Goal: Information Seeking & Learning: Learn about a topic

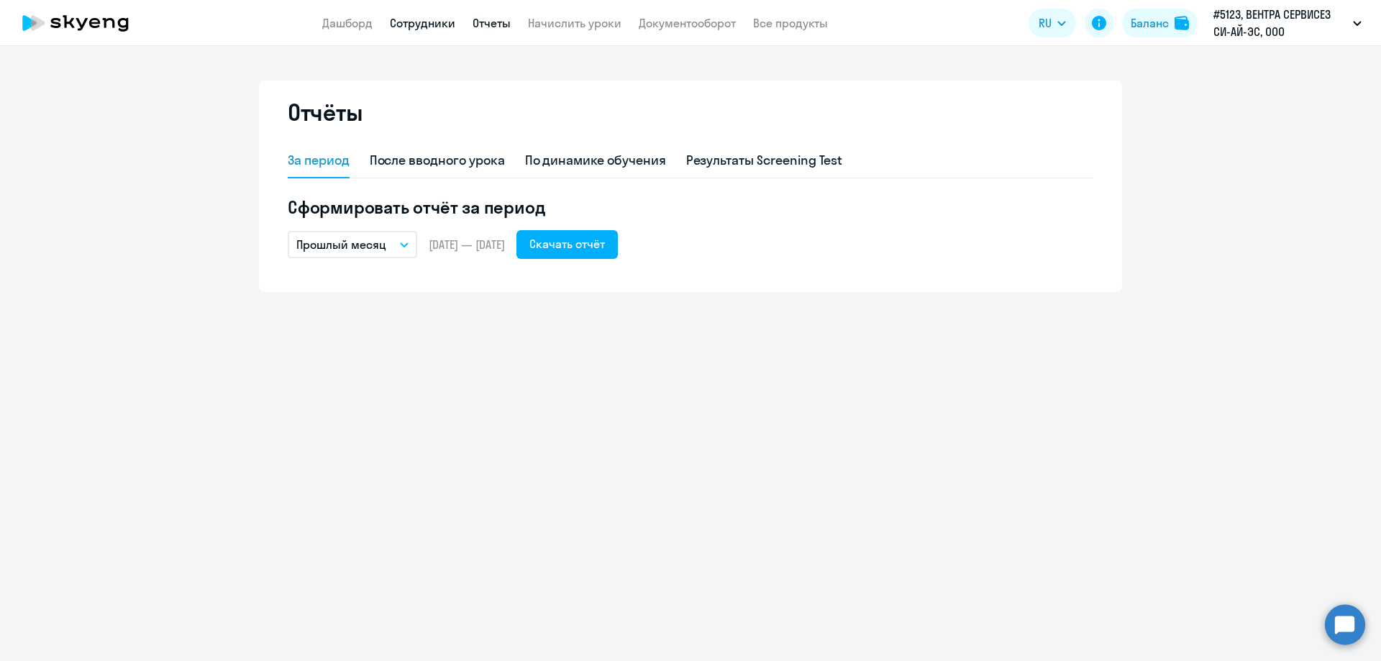
click at [425, 27] on link "Сотрудники" at bounding box center [422, 23] width 65 height 14
select select "30"
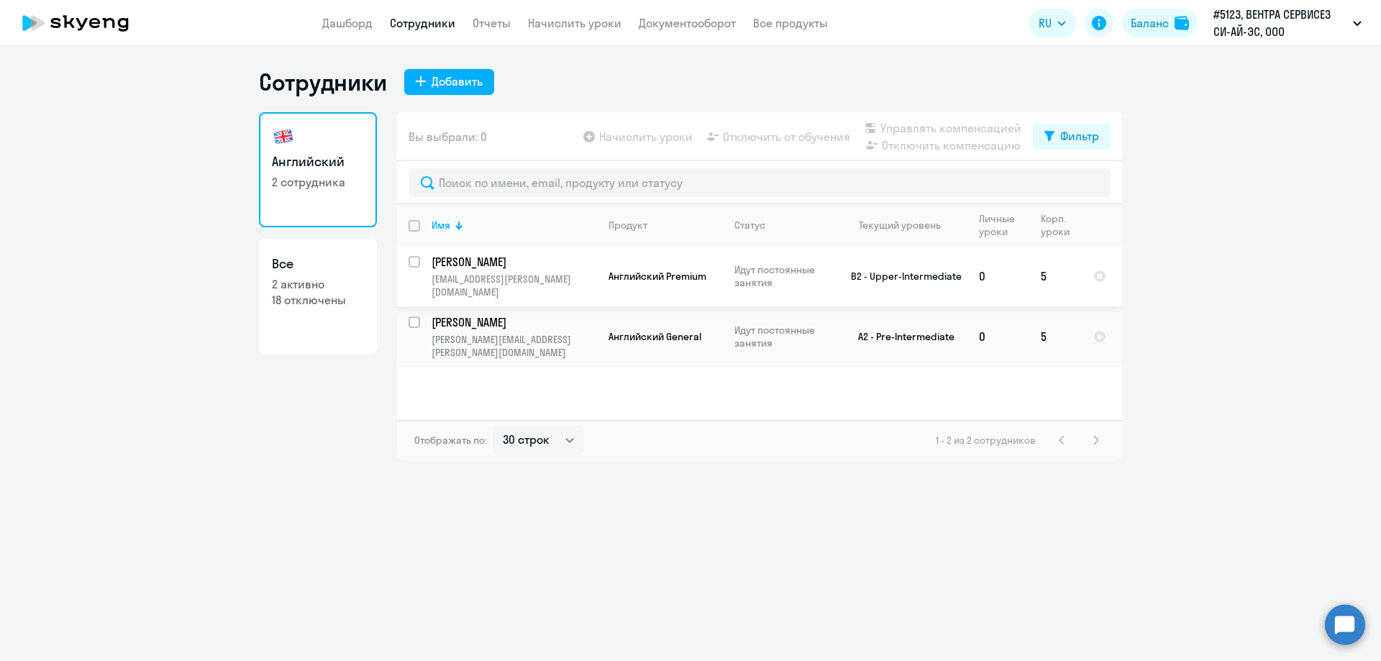
click at [489, 267] on p "[PERSON_NAME]" at bounding box center [512, 262] width 163 height 16
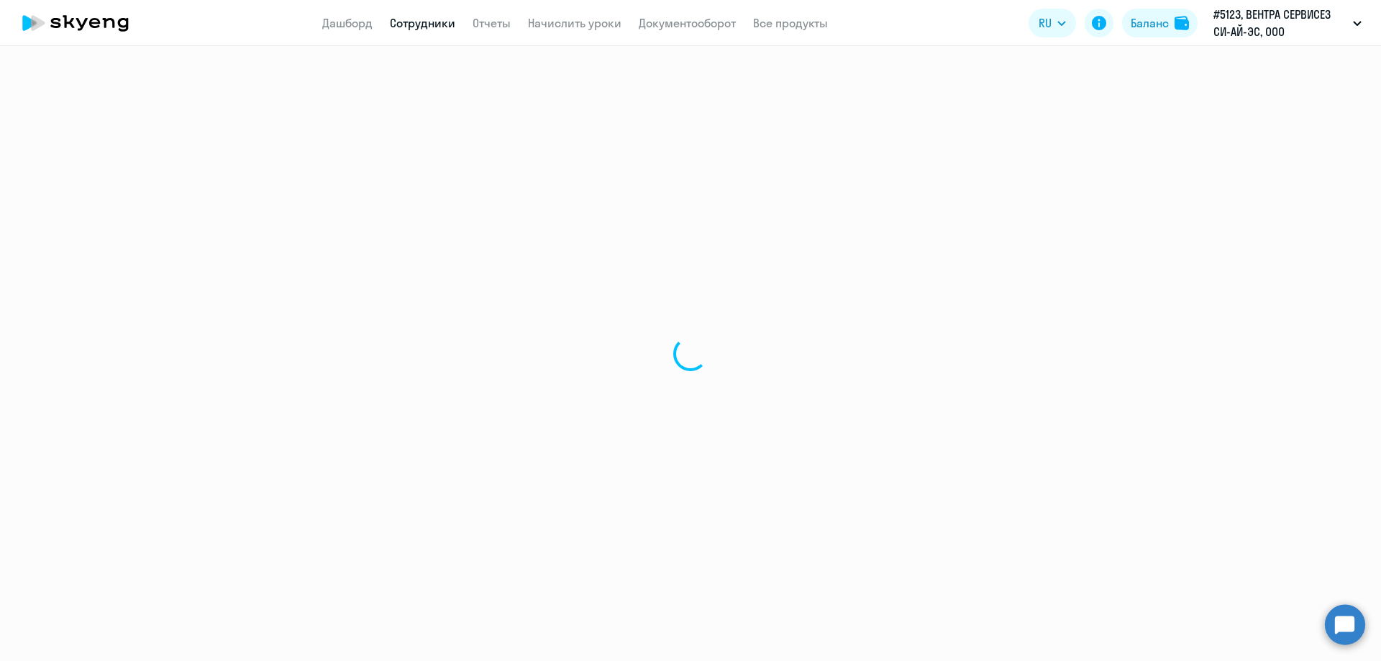
select select "english"
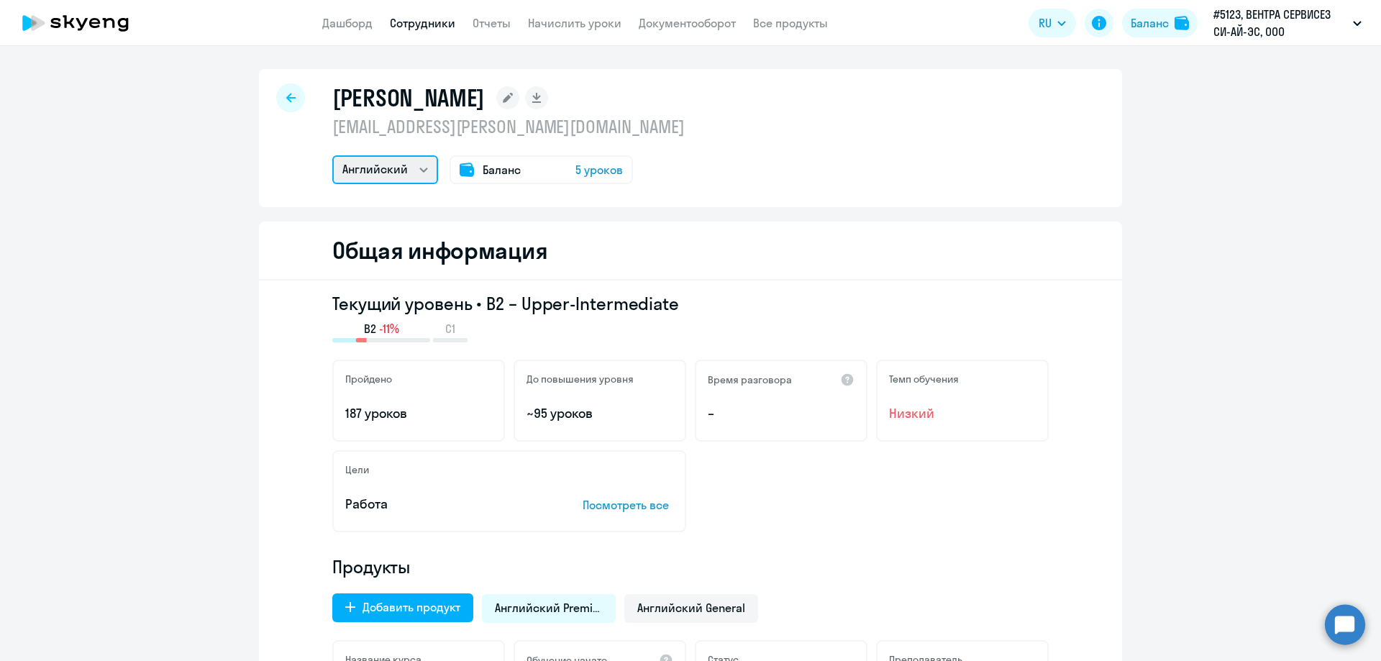
click at [415, 168] on select "Английский" at bounding box center [385, 169] width 106 height 29
